Goal: Navigation & Orientation: Understand site structure

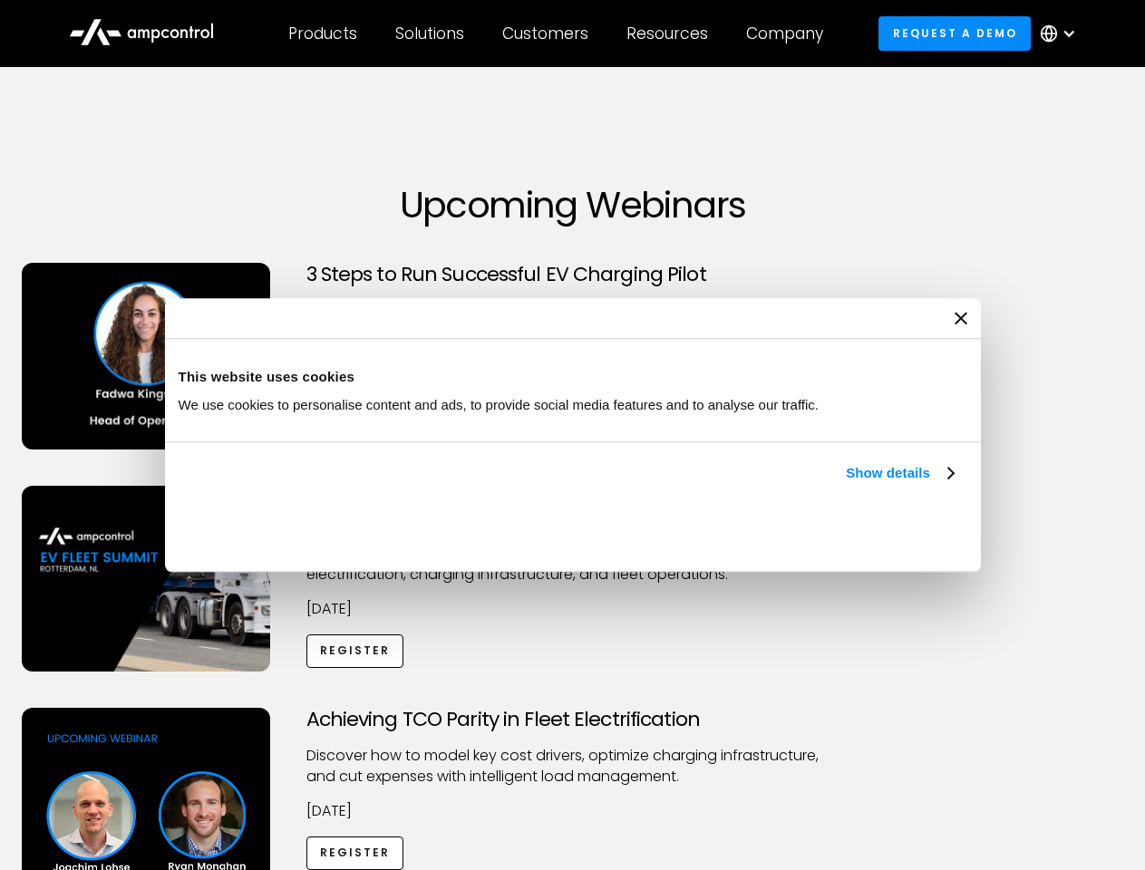
click at [846, 484] on link "Show details" at bounding box center [899, 473] width 107 height 22
click at [0, 0] on div "Necessary cookies help make a website usable by enabling basic functions like p…" at bounding box center [0, 0] width 0 height 0
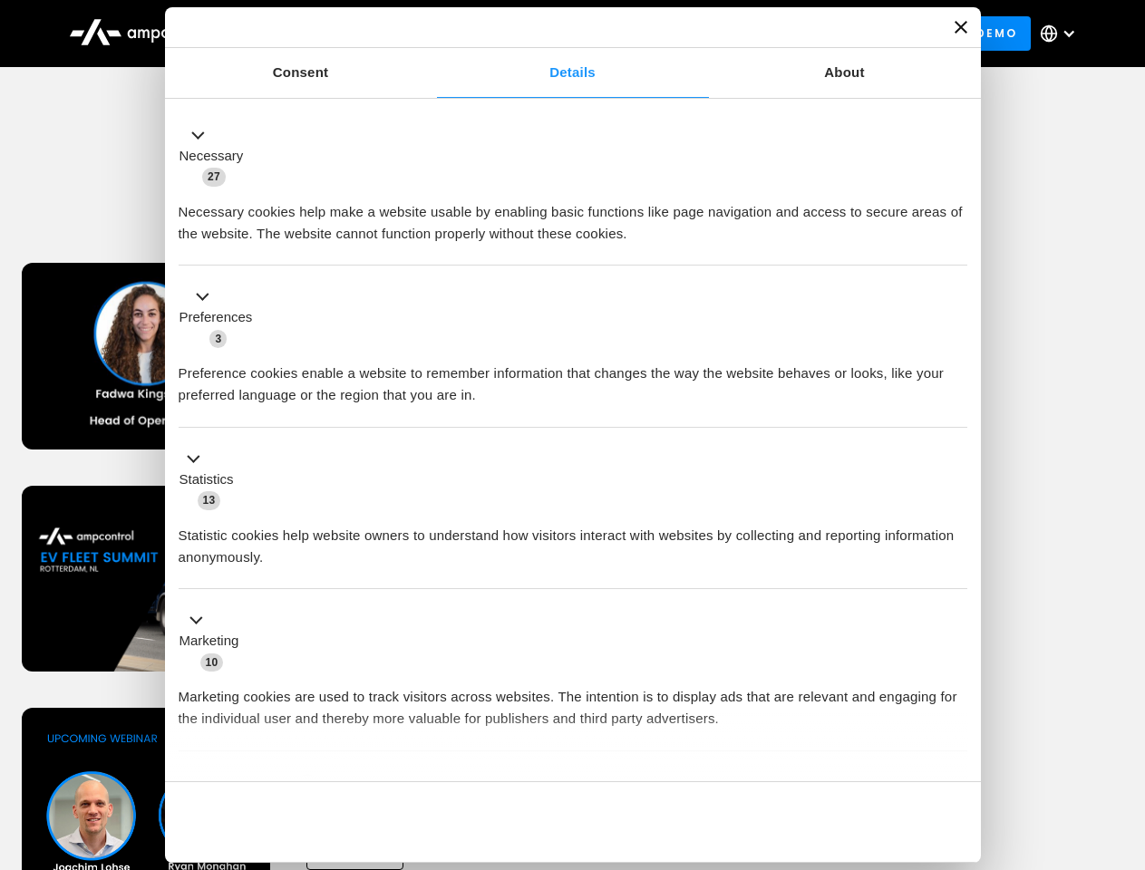
click at [1125, 730] on div "Achieving TCO Parity in Fleet Electrification Discover how to model key cost dr…" at bounding box center [573, 850] width 1138 height 285
click at [557, 34] on div "Customers" at bounding box center [545, 34] width 86 height 20
click at [322, 34] on div "Products" at bounding box center [322, 34] width 69 height 20
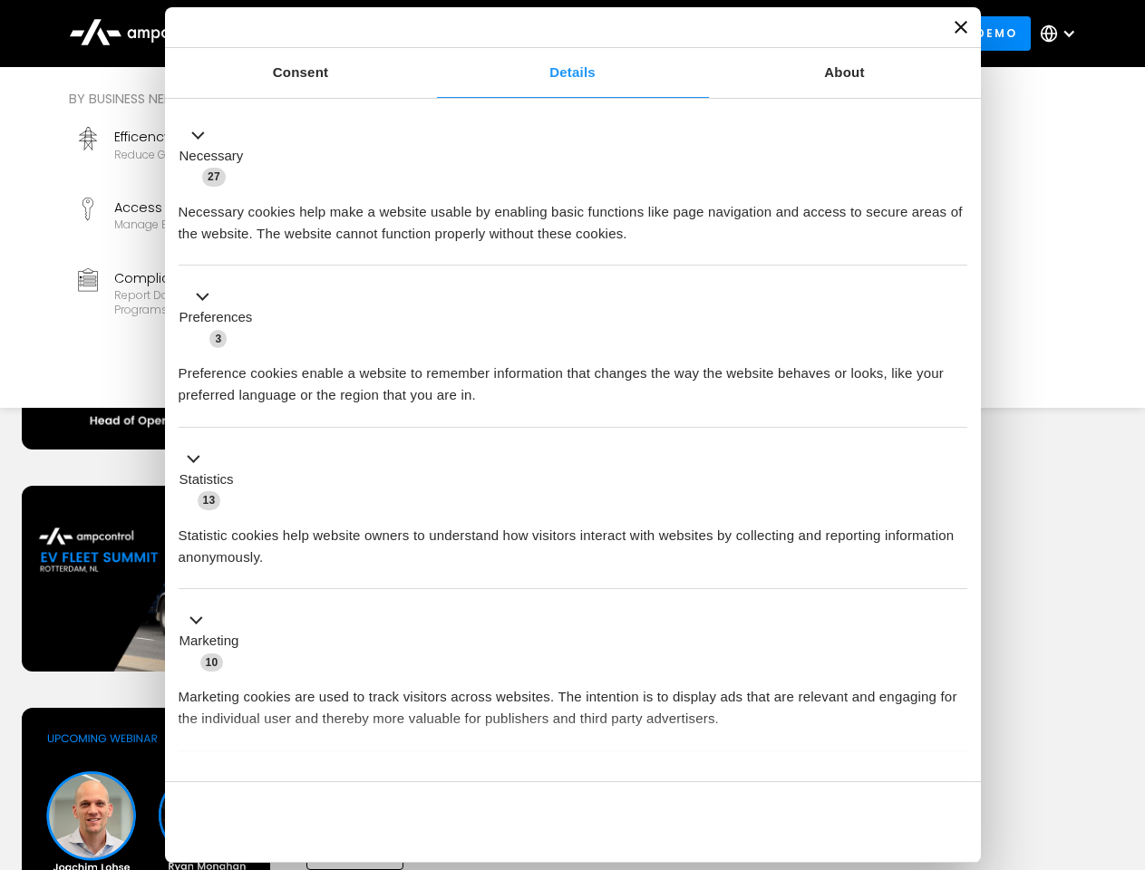
click at [430, 34] on div "Solutions" at bounding box center [429, 34] width 69 height 20
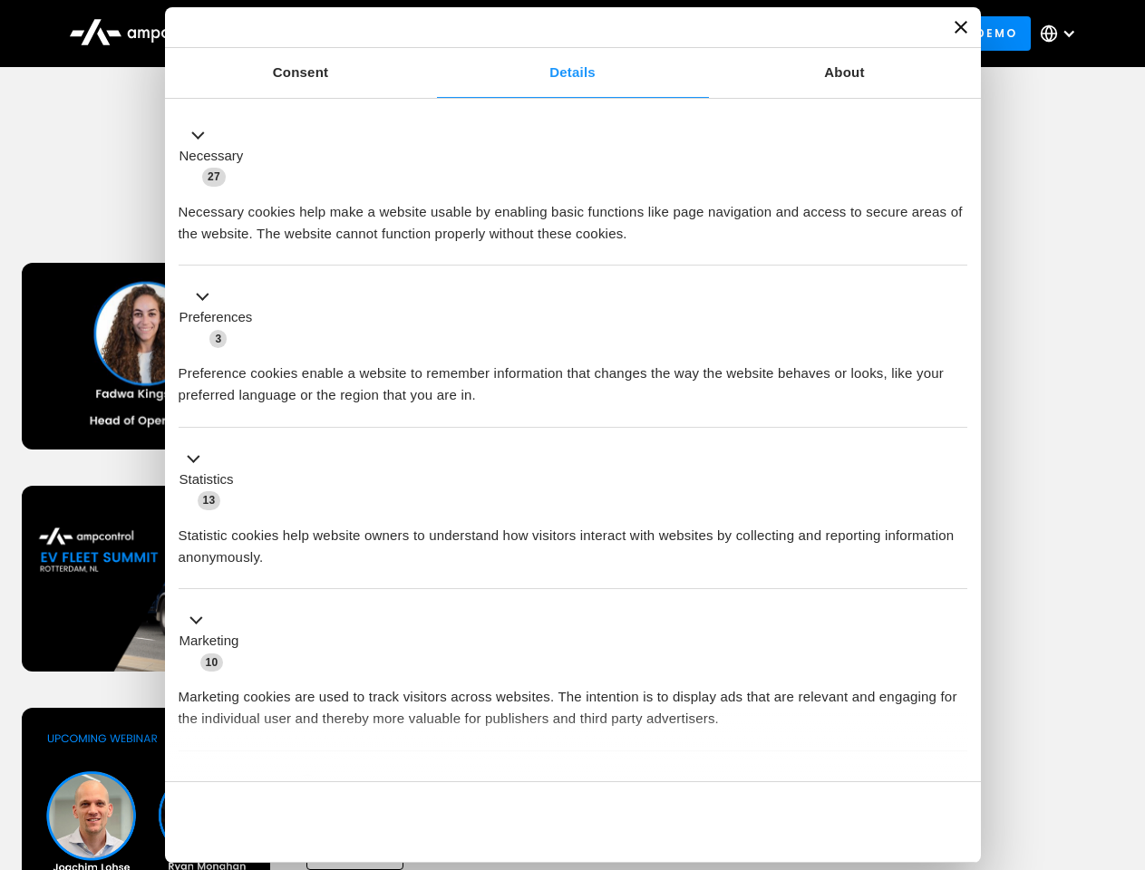
click at [548, 34] on div "Customers" at bounding box center [545, 34] width 86 height 20
click at [671, 34] on div "Resources" at bounding box center [667, 34] width 82 height 20
click at [790, 34] on div "Company" at bounding box center [784, 34] width 77 height 20
click at [1062, 34] on div at bounding box center [1068, 33] width 15 height 15
